Goal: Information Seeking & Learning: Find specific fact

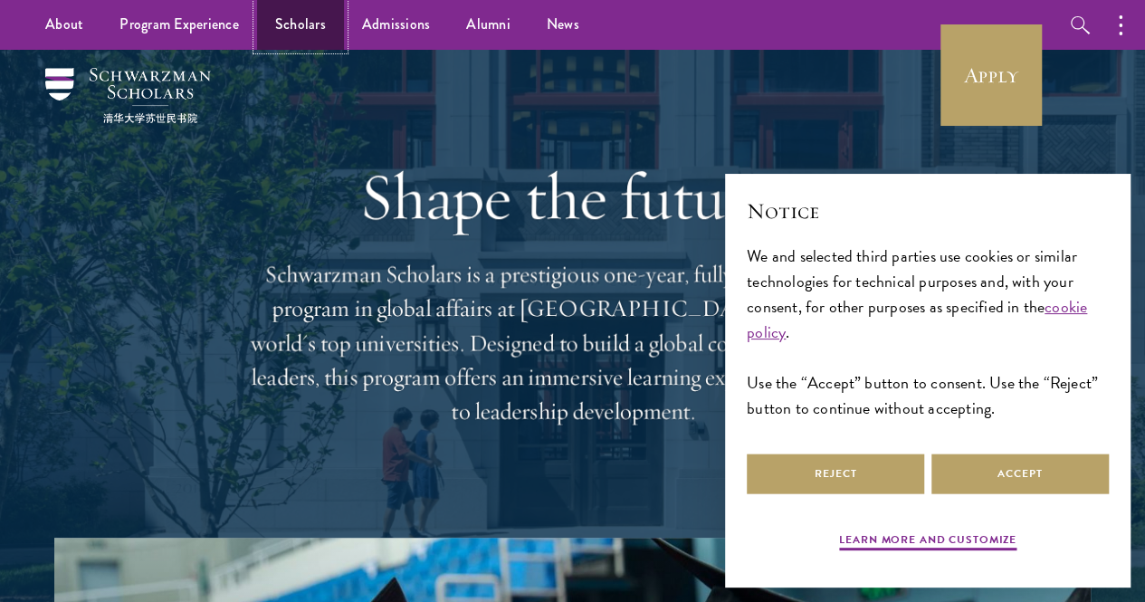
click at [273, 24] on link "Scholars" at bounding box center [300, 25] width 87 height 50
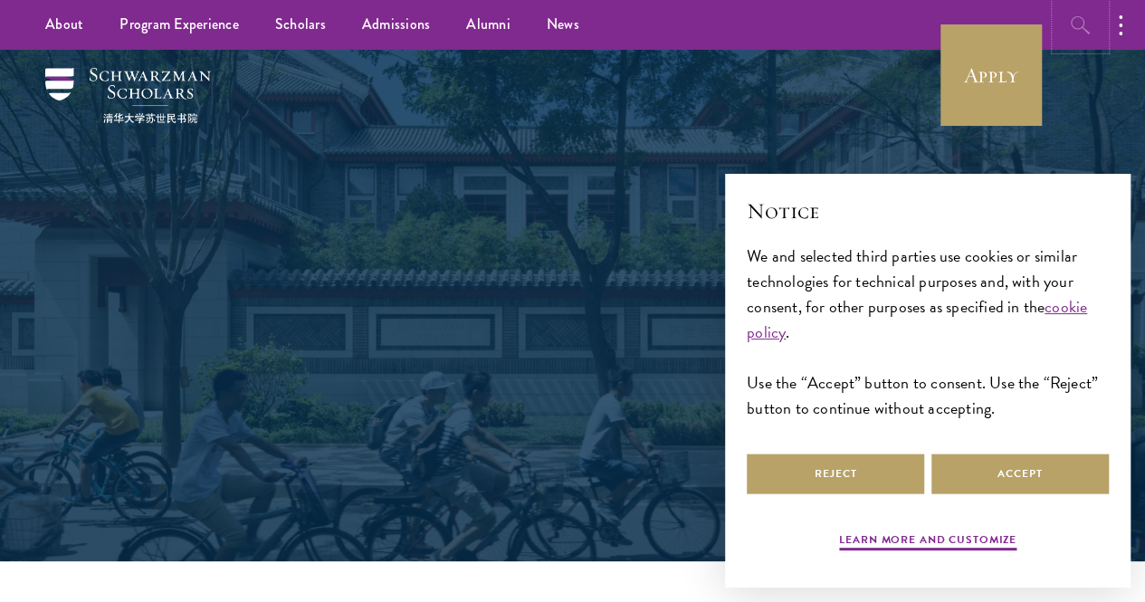
click at [1070, 21] on icon "button" at bounding box center [1081, 25] width 22 height 22
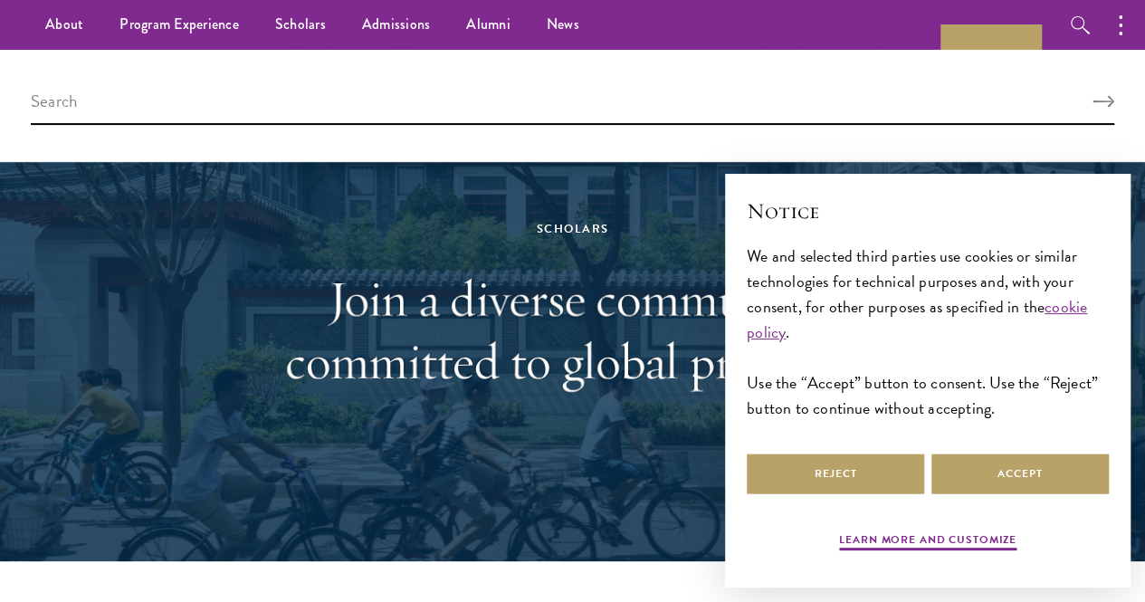
click at [603, 79] on div at bounding box center [572, 106] width 1145 height 112
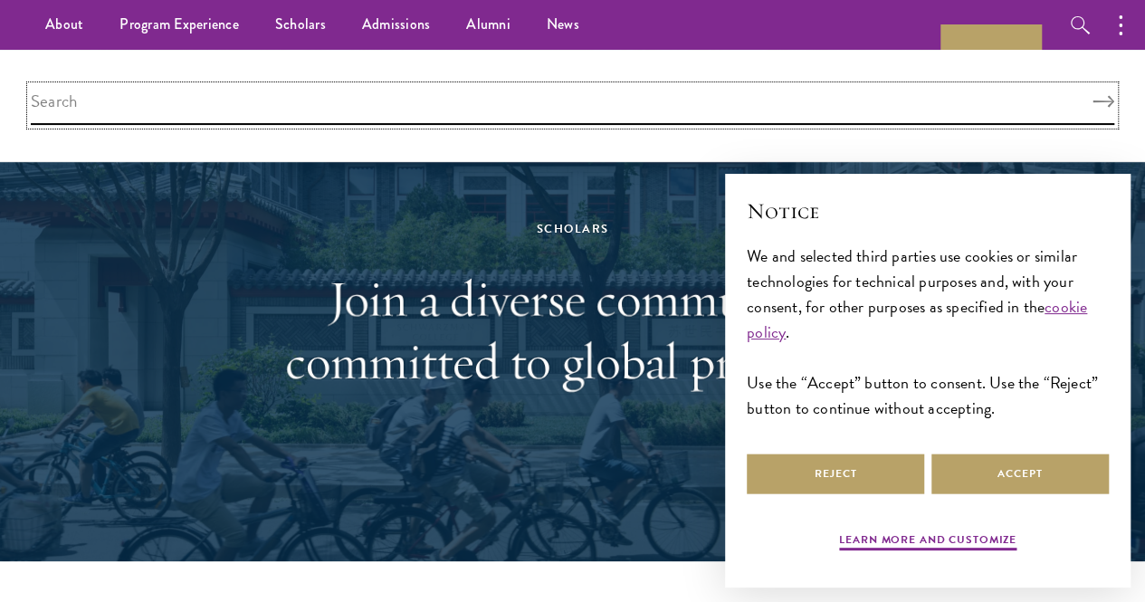
click at [608, 111] on input "search" at bounding box center [573, 105] width 1084 height 39
paste input "Andrii Zahorodnii"
type input "Andrii Zahorodnii"
click at [1093, 96] on button "Search" at bounding box center [1104, 102] width 22 height 13
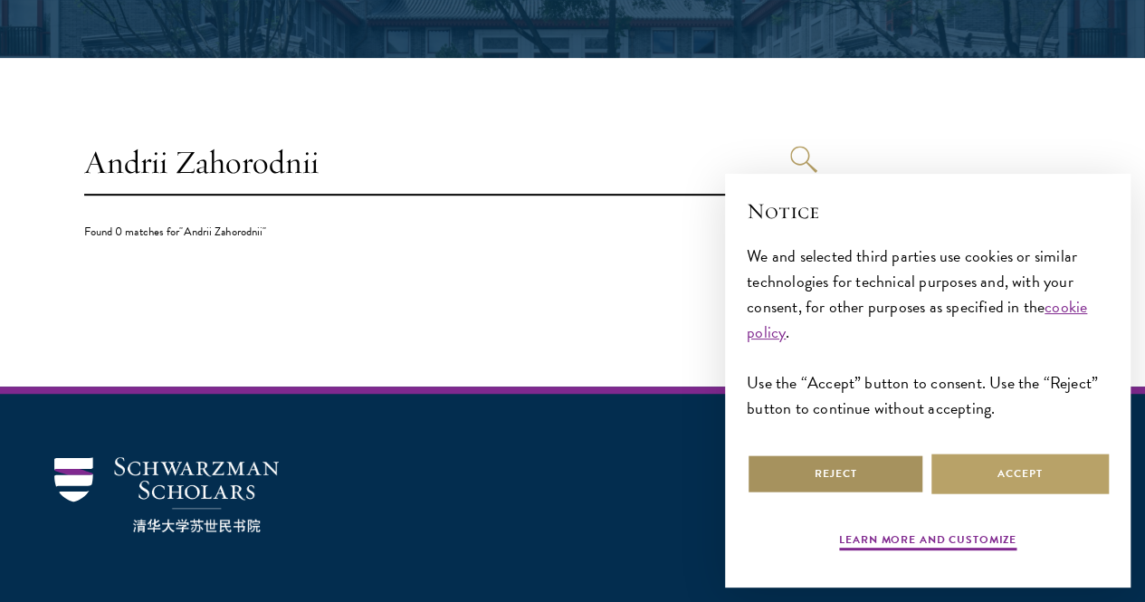
click at [861, 469] on button "Reject" at bounding box center [835, 474] width 177 height 41
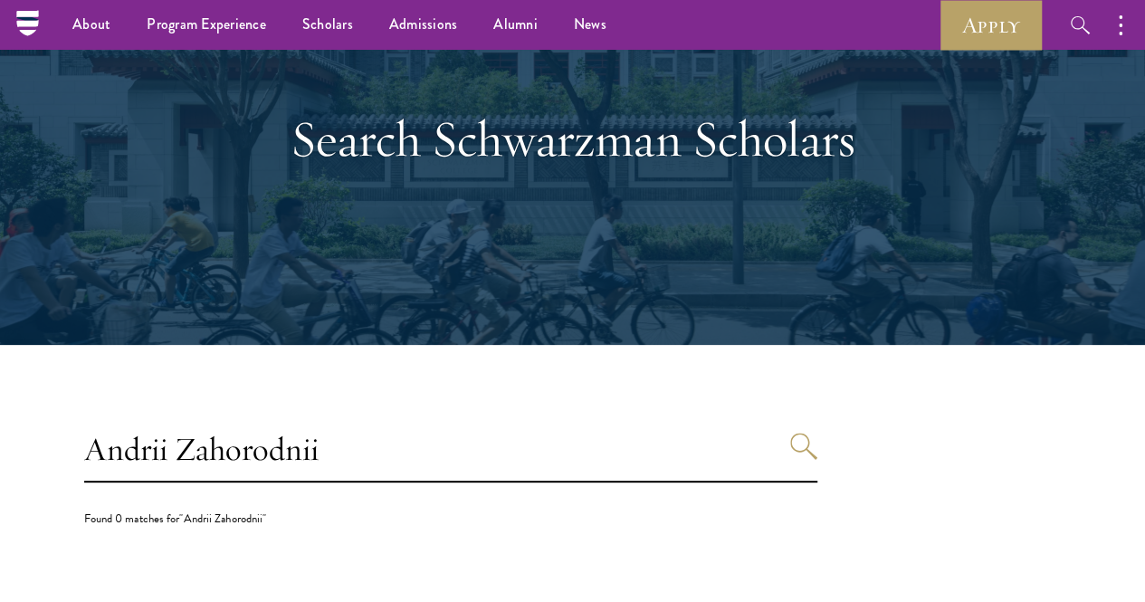
scroll to position [115, 0]
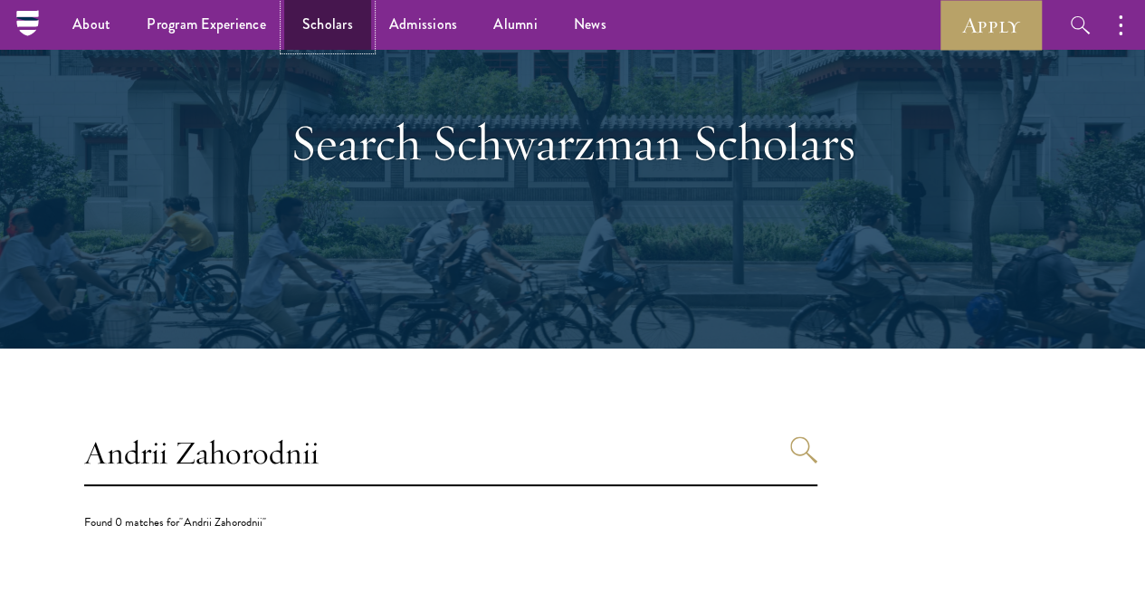
click at [323, 32] on link "Scholars" at bounding box center [327, 25] width 87 height 50
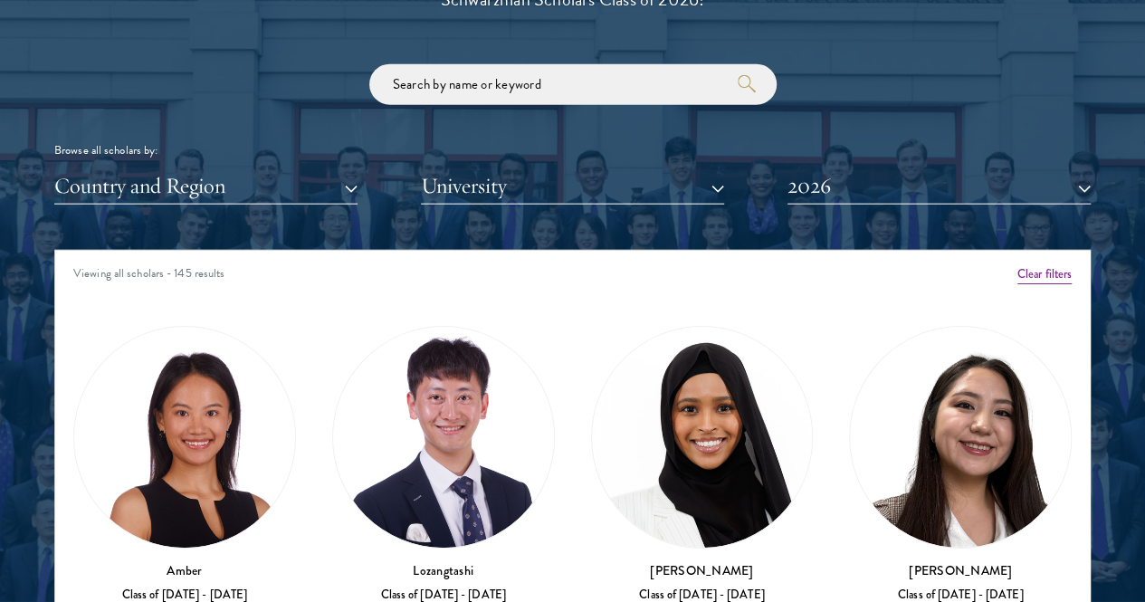
scroll to position [2113, 0]
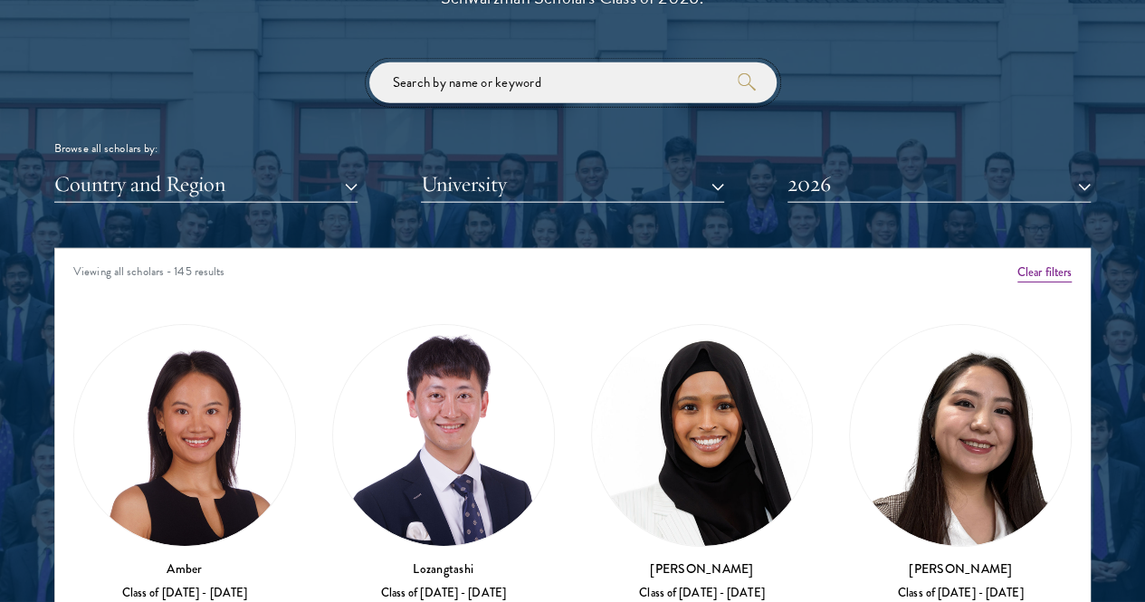
click at [476, 62] on input "search" at bounding box center [572, 82] width 407 height 41
paste input "Andrii Zahorodnii"
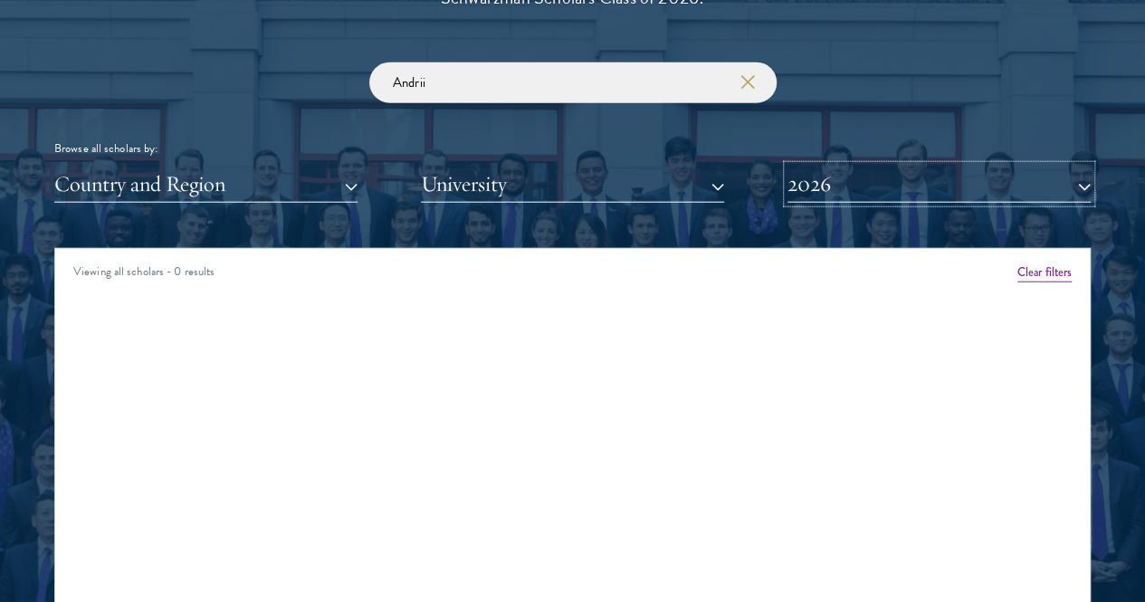
click at [811, 166] on button "2026" at bounding box center [939, 184] width 303 height 37
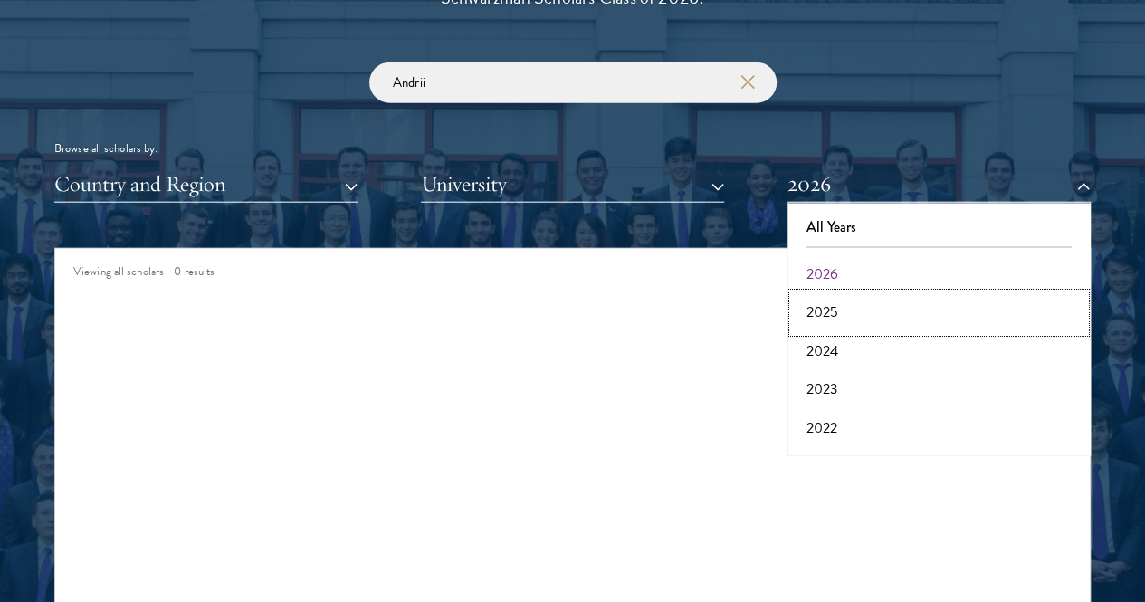
click at [847, 293] on button "2025" at bounding box center [939, 312] width 292 height 38
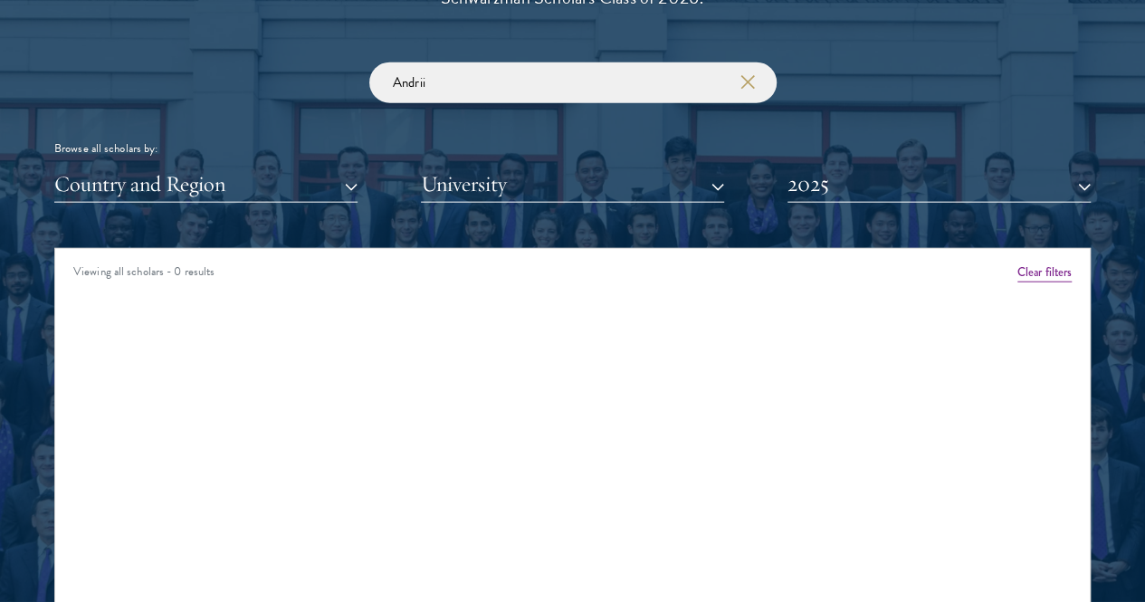
click at [833, 182] on div "Scholar Directory Congratulations and welcome to the Schwarzman Scholars Class …" at bounding box center [572, 341] width 1037 height 902
click at [805, 167] on button "2025" at bounding box center [939, 184] width 303 height 37
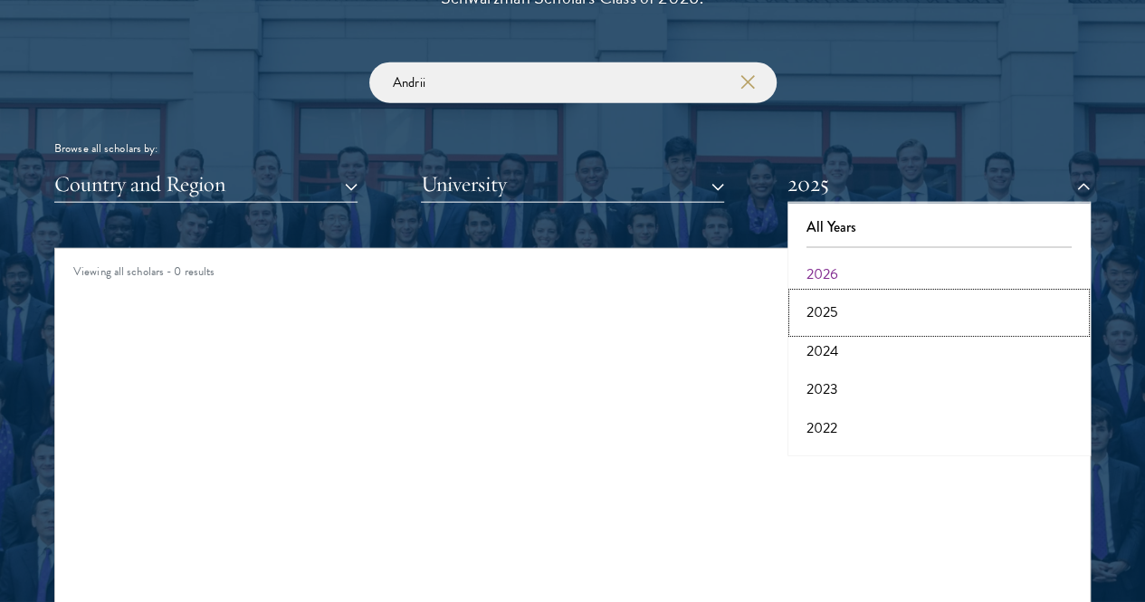
click at [811, 293] on button "2025" at bounding box center [939, 312] width 292 height 38
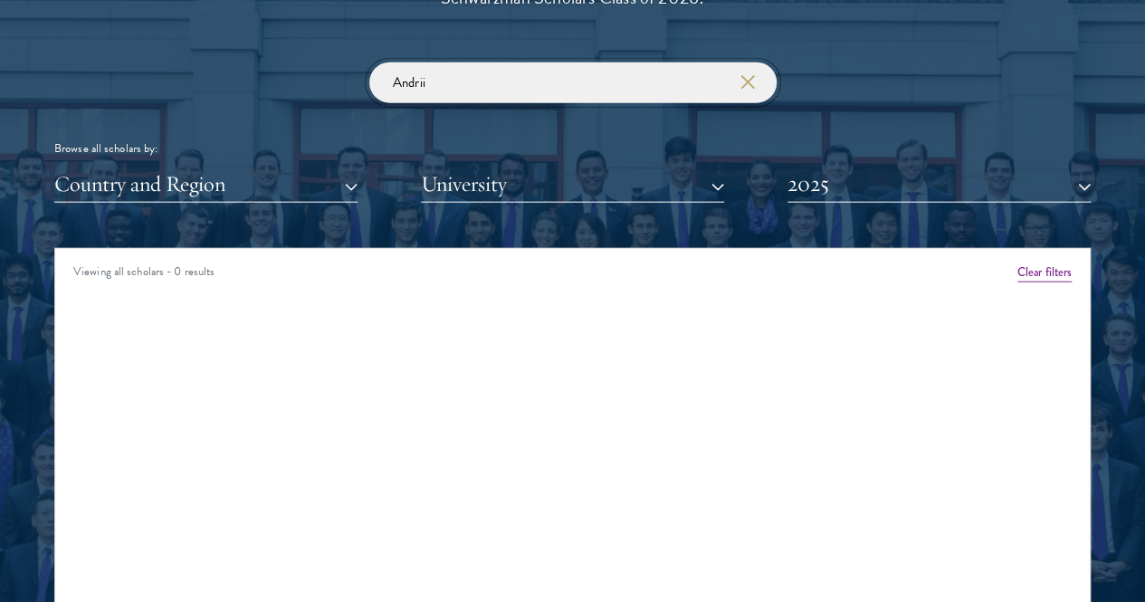
click at [524, 62] on input "Andrii" at bounding box center [572, 82] width 407 height 41
click button "submit" at bounding box center [0, 0] width 0 height 0
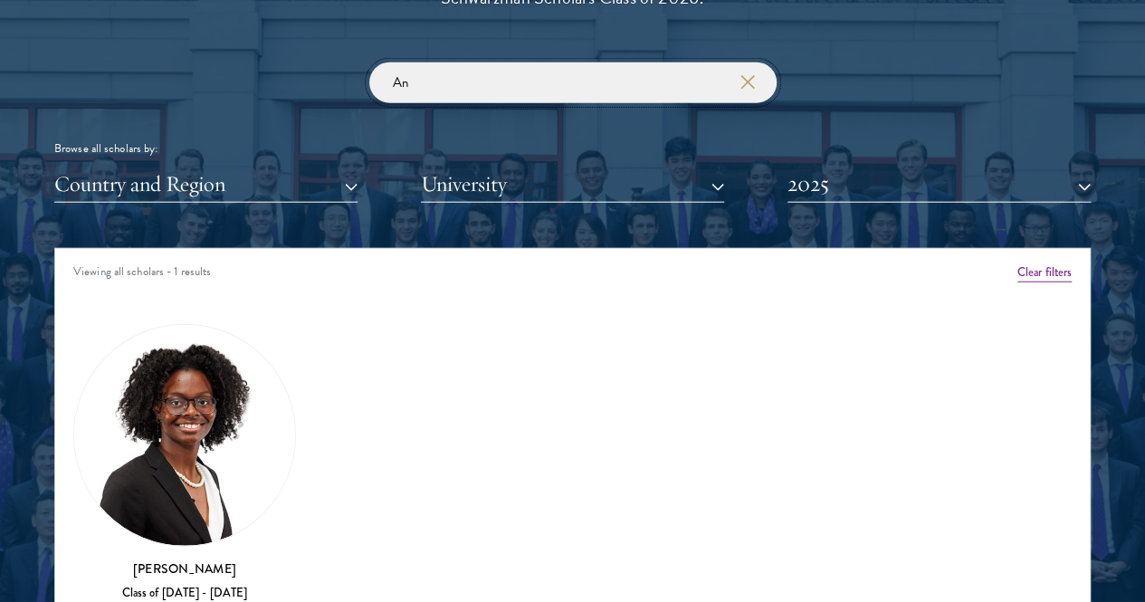
type input "A"
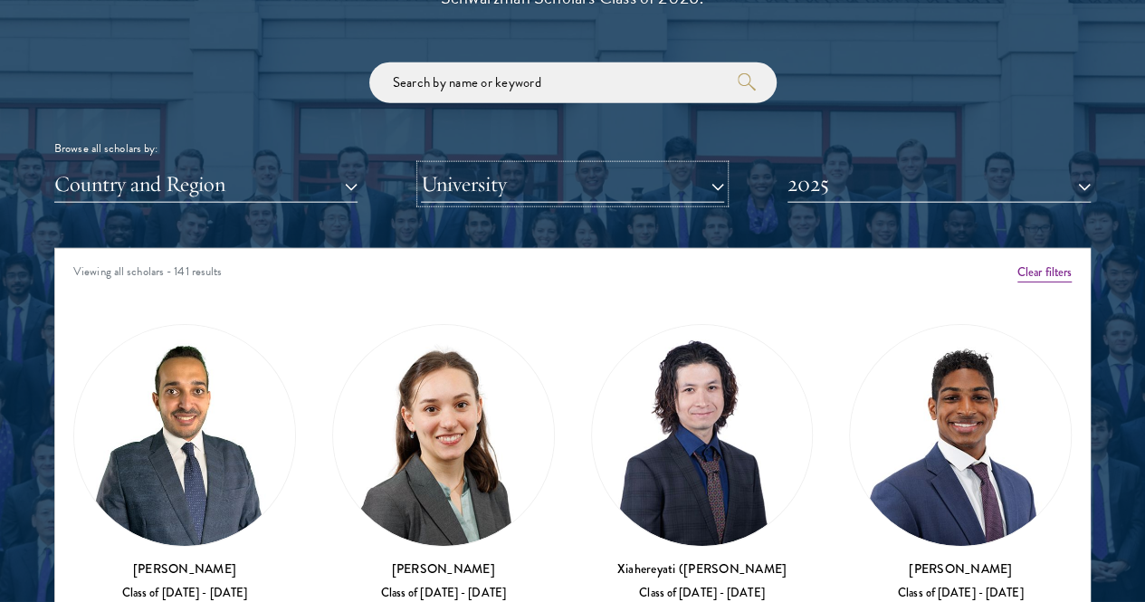
click at [471, 166] on button "University" at bounding box center [572, 184] width 303 height 37
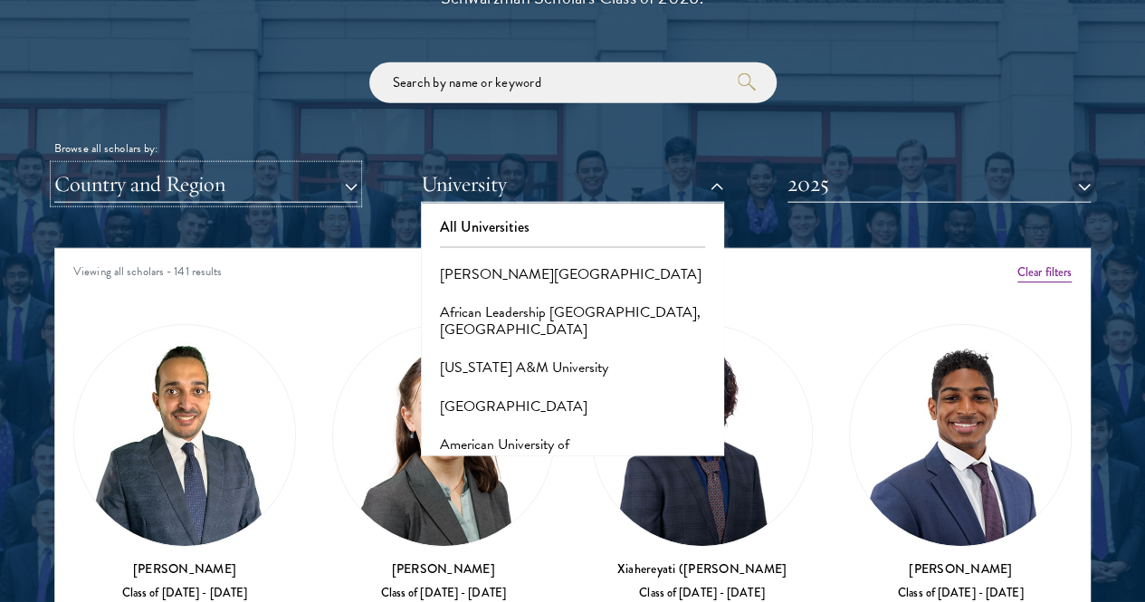
click at [321, 166] on button "Country and Region" at bounding box center [205, 184] width 303 height 37
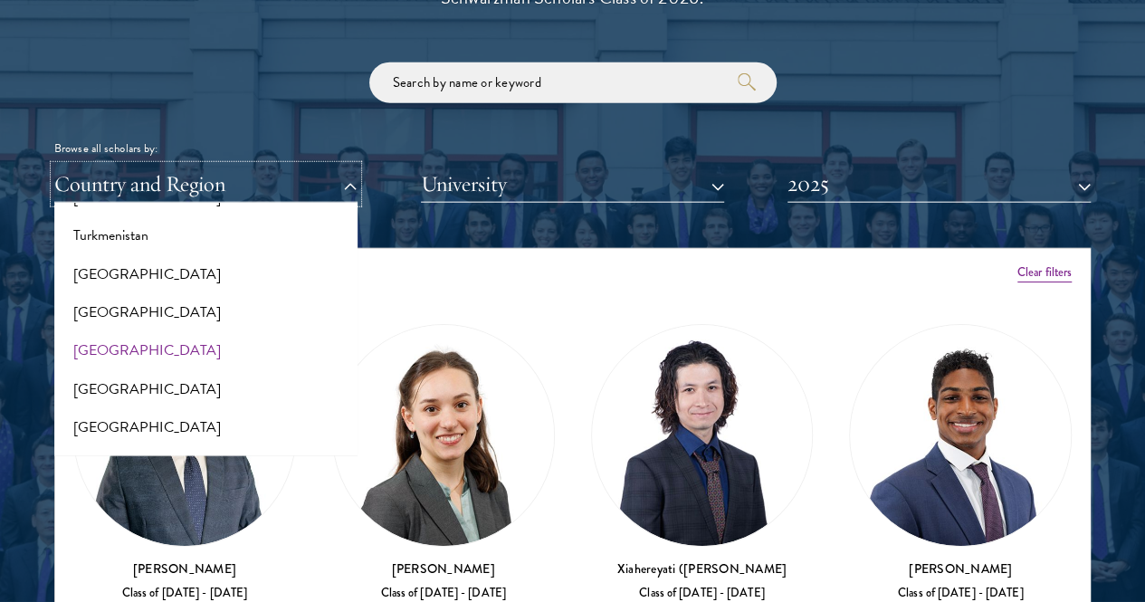
scroll to position [3663, 0]
click at [127, 293] on button "[GEOGRAPHIC_DATA]" at bounding box center [206, 312] width 292 height 38
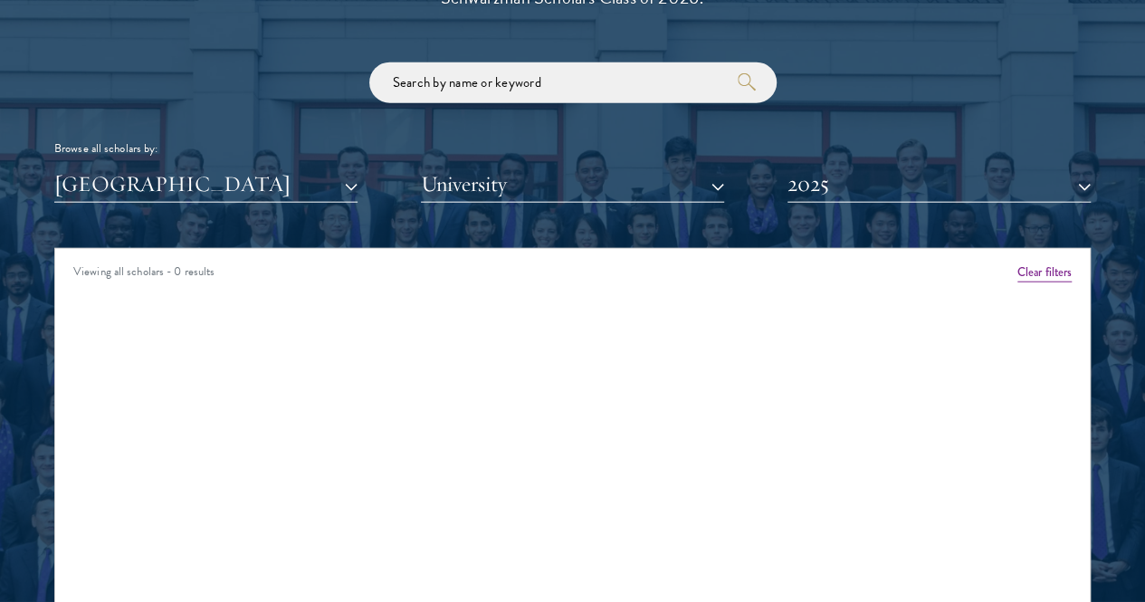
scroll to position [2211, 0]
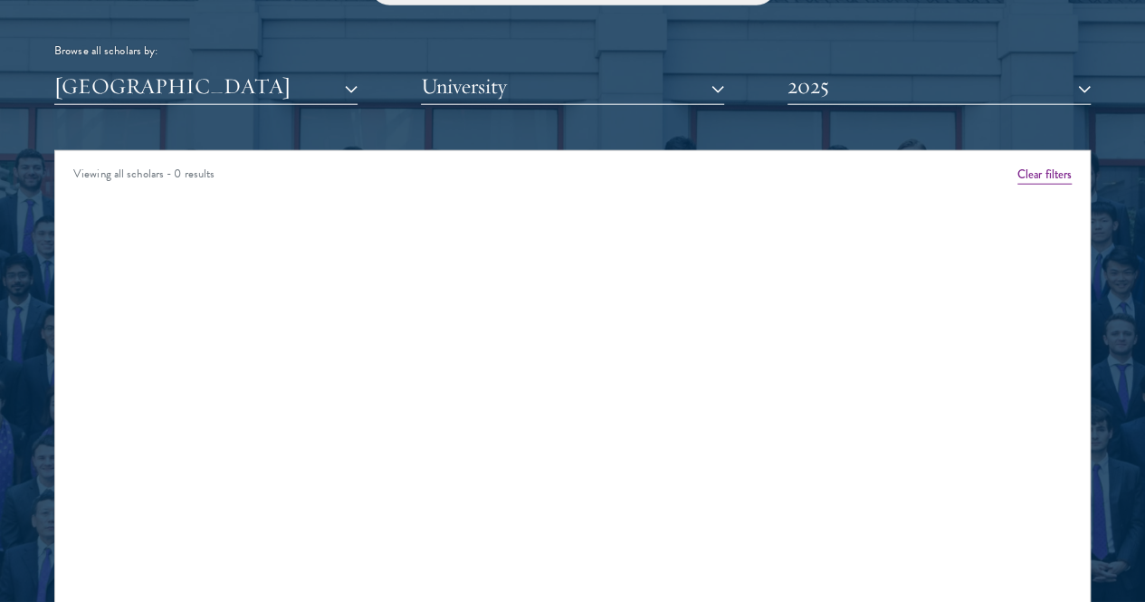
click at [947, 82] on div "Scholar Directory Congratulations and welcome to the Schwarzman Scholars Class …" at bounding box center [572, 243] width 1037 height 902
click at [943, 68] on button "2025" at bounding box center [939, 86] width 303 height 37
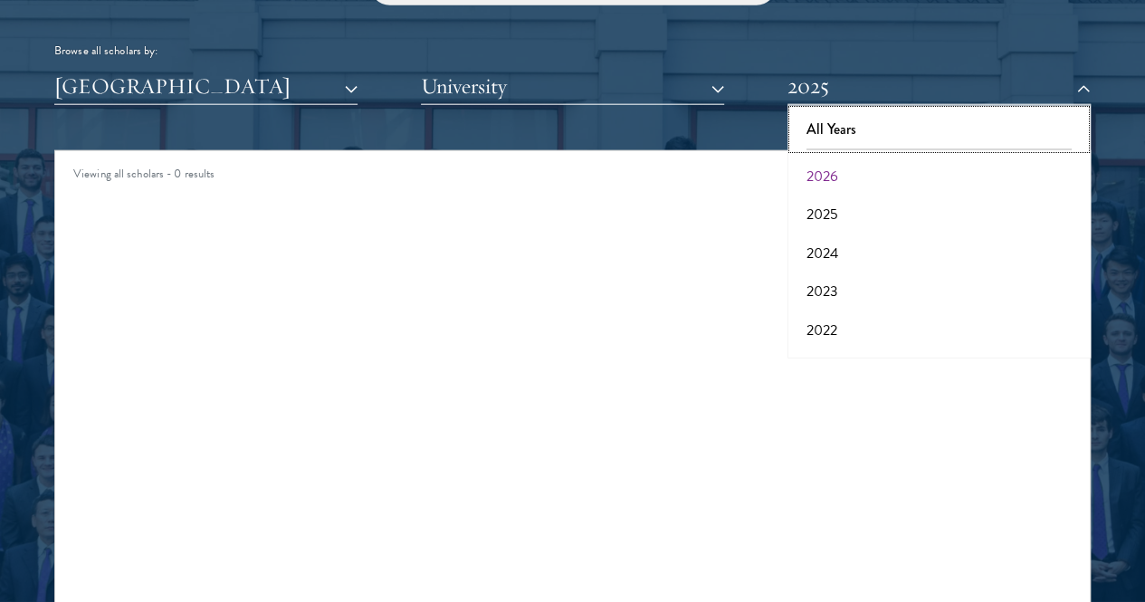
click at [861, 110] on button "All Years" at bounding box center [939, 129] width 292 height 38
